Goal: Task Accomplishment & Management: Use online tool/utility

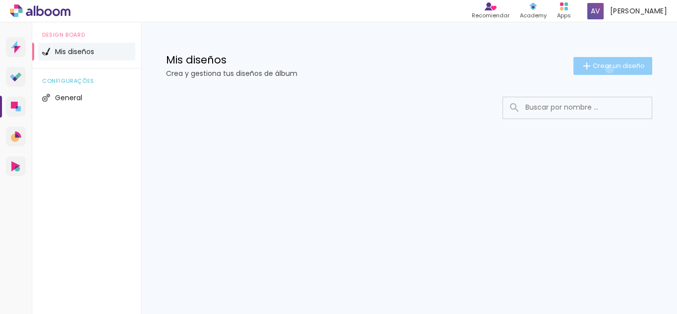
click at [609, 69] on span "Crear un diseño" at bounding box center [619, 65] width 52 height 6
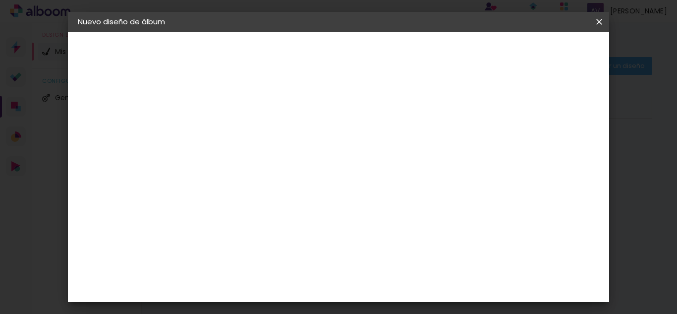
click at [0, 0] on paper-input-container "Título del álbum" at bounding box center [0, 0] width 0 height 0
type input "SUEÑO CUMPLIDO"
type paper-input "SUEÑO CUMPLIDO"
click at [0, 0] on slot "Avanzar" at bounding box center [0, 0] width 0 height 0
click at [0, 0] on paper-icon-button at bounding box center [0, 0] width 0 height 0
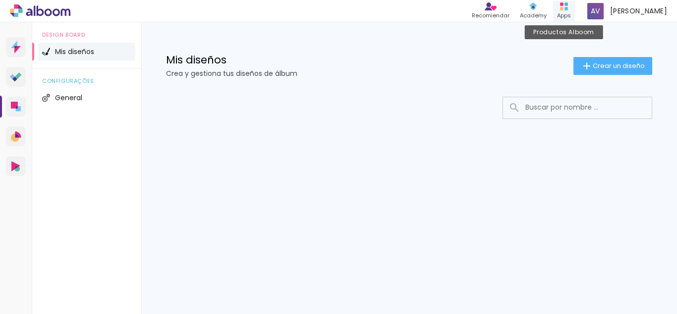
click at [573, 8] on div "Productos Alboom Apps" at bounding box center [564, 11] width 22 height 20
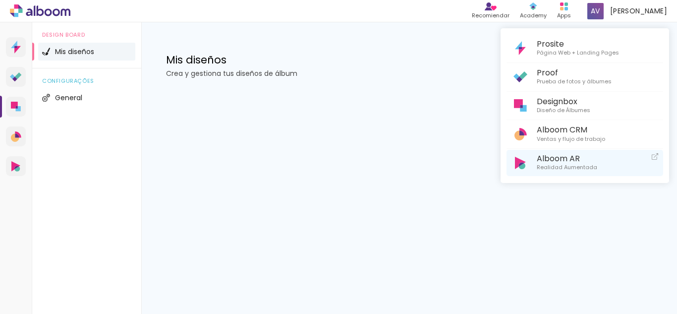
click at [578, 164] on span "Realidad Aumentada" at bounding box center [567, 167] width 61 height 9
